Goal: Obtain resource: Obtain resource

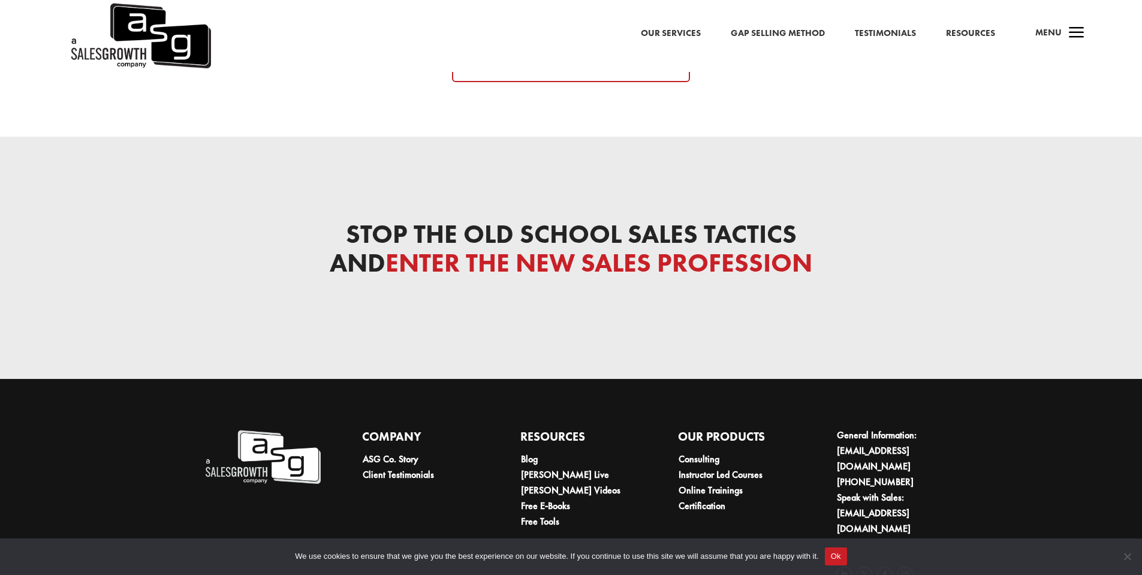
scroll to position [4044, 0]
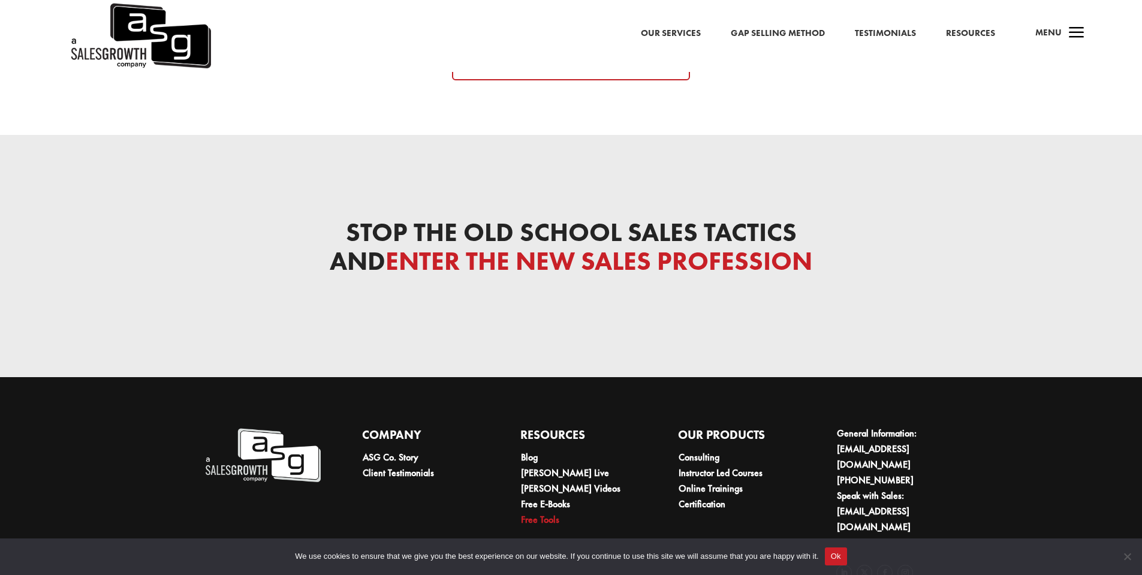
click at [542, 513] on link "Free Tools" at bounding box center [540, 519] width 38 height 13
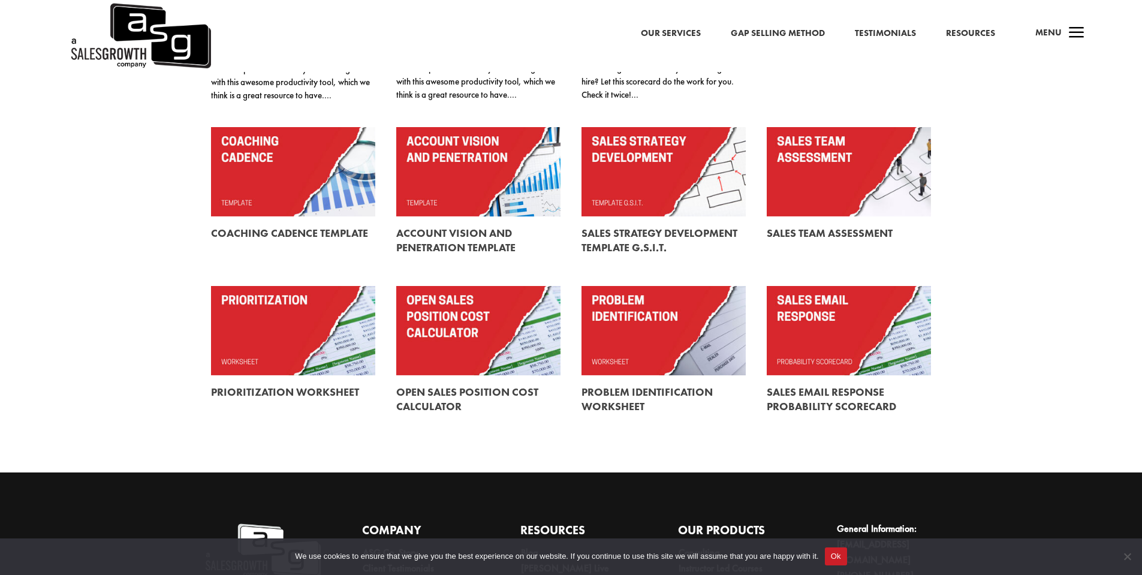
scroll to position [300, 0]
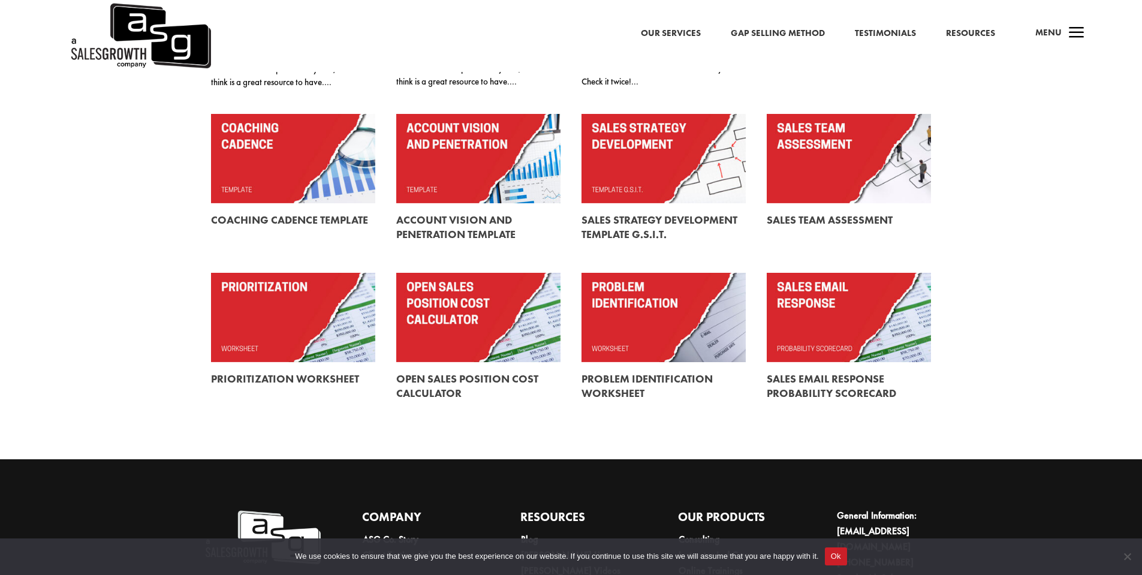
click at [637, 325] on link at bounding box center [663, 317] width 164 height 89
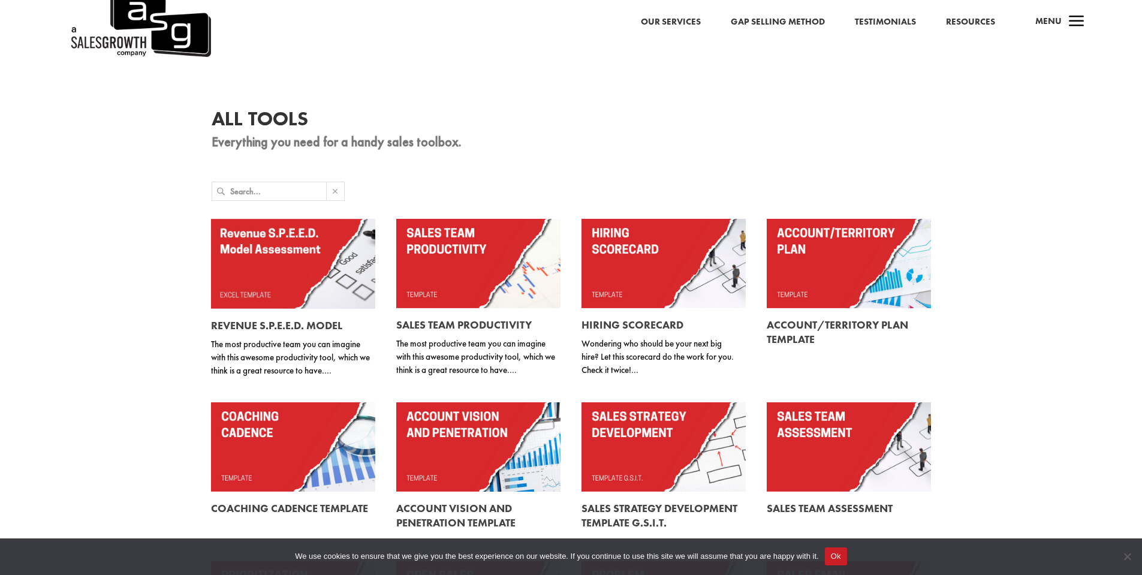
scroll to position [0, 0]
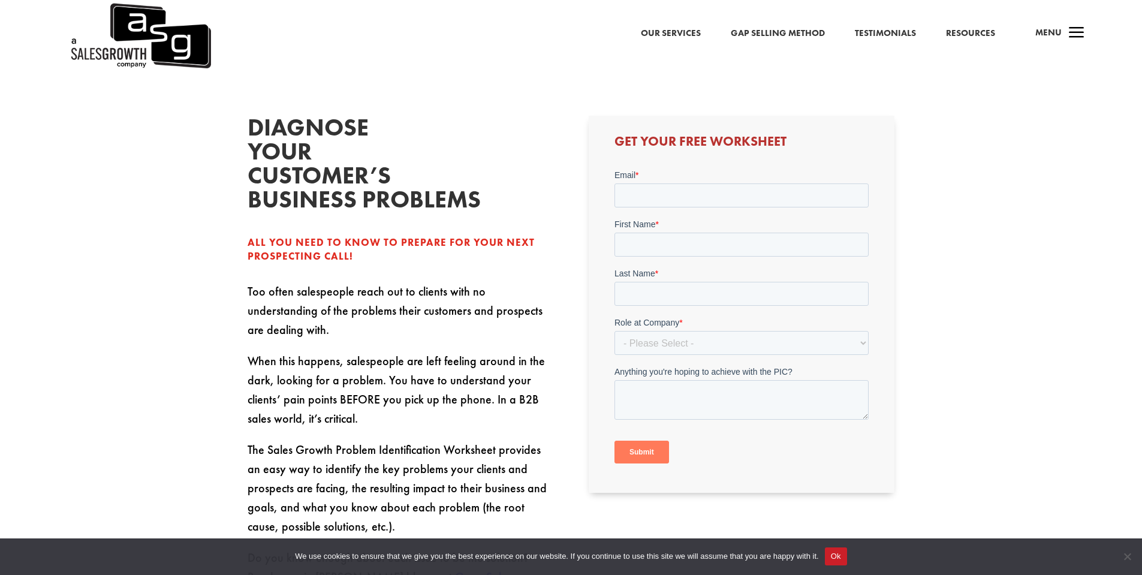
scroll to position [360, 0]
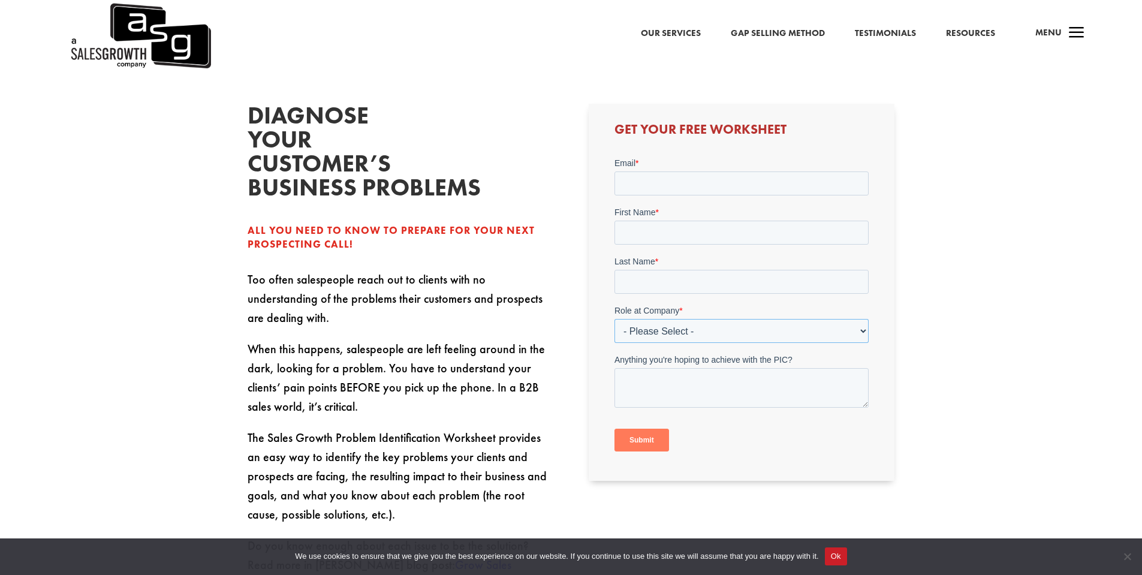
click at [694, 327] on select "- Please Select - C-Level (CRO, CSO, etc) Senior Leadership (VP of Sales, VP of…" at bounding box center [741, 331] width 254 height 24
click at [523, 405] on p "When this happens, salespeople are left feeling around in the dark, looking for…" at bounding box center [401, 383] width 306 height 89
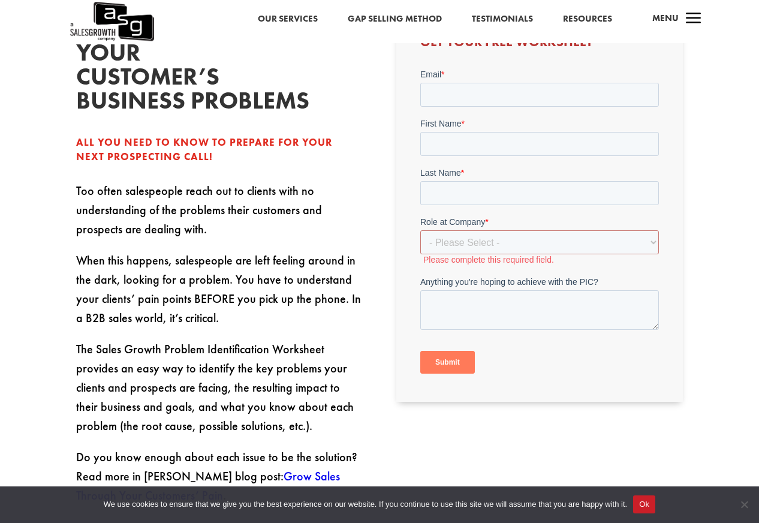
scroll to position [302, 0]
click at [694, 165] on div "Diagnose your customer’s business problems All you need to know to prepare for …" at bounding box center [379, 341] width 759 height 739
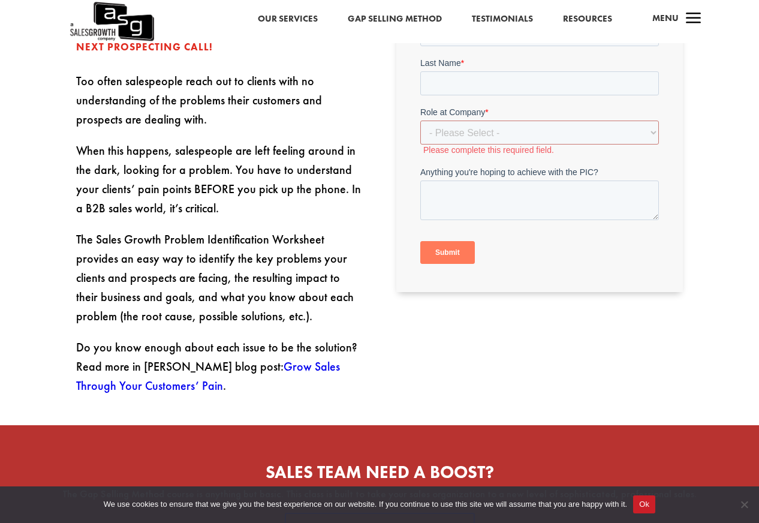
scroll to position [366, 0]
